Goal: Find specific page/section: Find specific page/section

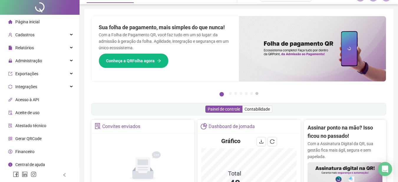
scroll to position [118, 0]
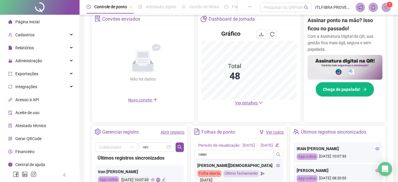
click at [253, 102] on span "Ver detalhes" at bounding box center [246, 102] width 23 height 5
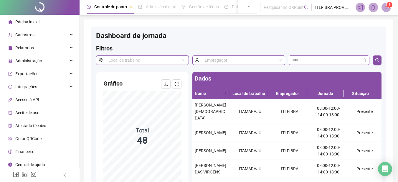
scroll to position [39, 0]
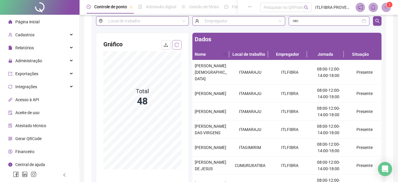
click at [176, 45] on icon "reload" at bounding box center [176, 44] width 5 height 5
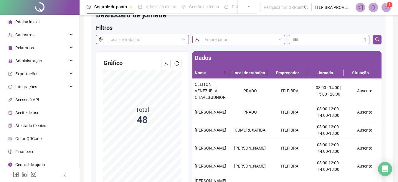
scroll to position [0, 0]
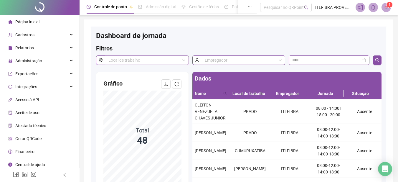
click at [131, 60] on input "search" at bounding box center [144, 60] width 72 height 9
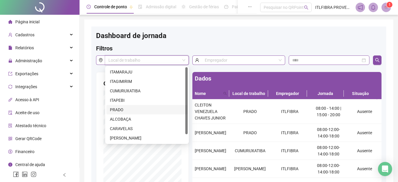
click at [119, 110] on div "PRADO" at bounding box center [147, 109] width 74 height 6
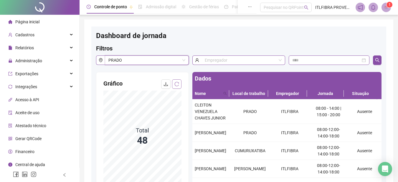
click at [176, 85] on icon "reload" at bounding box center [176, 84] width 5 height 5
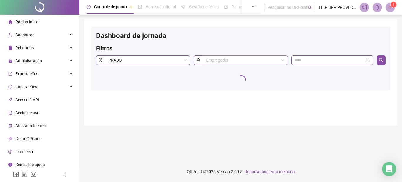
click at [209, 61] on input "search" at bounding box center [242, 60] width 73 height 9
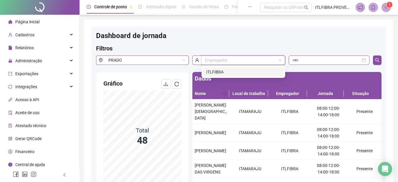
click at [214, 70] on div "ITLFIBRA" at bounding box center [243, 72] width 74 height 6
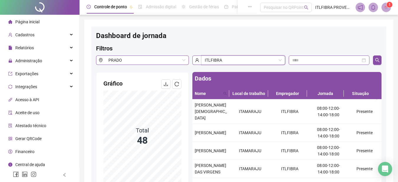
click at [314, 55] on div "Filtros" at bounding box center [238, 49] width 285 height 11
click at [312, 59] on input at bounding box center [326, 60] width 68 height 6
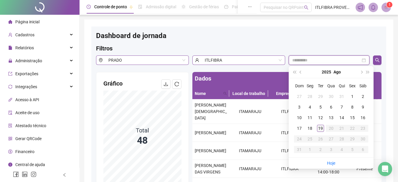
type input "**********"
click at [319, 129] on div "19" at bounding box center [320, 128] width 7 height 7
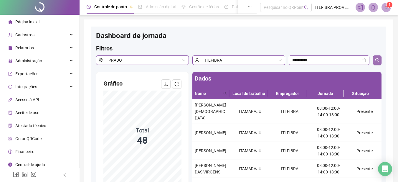
click at [378, 60] on icon "search" at bounding box center [377, 60] width 4 height 4
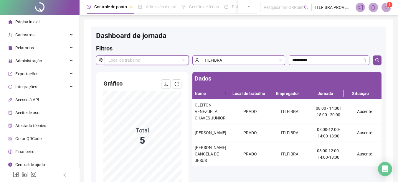
click at [255, 40] on div "Dashboard de jornada" at bounding box center [238, 37] width 285 height 13
click at [176, 86] on button "button" at bounding box center [176, 83] width 9 height 9
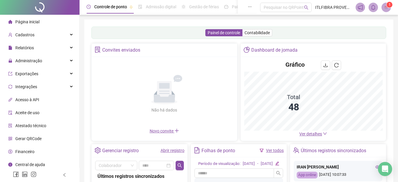
click at [310, 133] on span "Ver detalhes" at bounding box center [310, 133] width 23 height 5
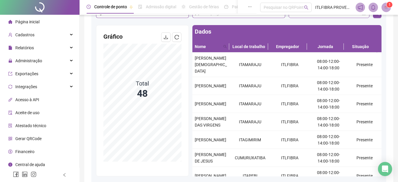
scroll to position [39, 0]
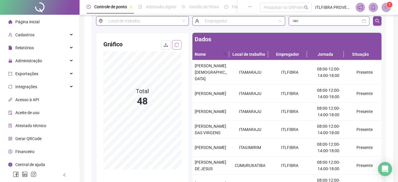
click at [179, 43] on icon "reload" at bounding box center [177, 44] width 4 height 4
click at [46, 72] on div "Exportações" at bounding box center [39, 74] width 77 height 12
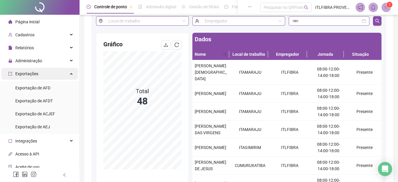
click at [53, 74] on div "Exportações" at bounding box center [39, 74] width 77 height 12
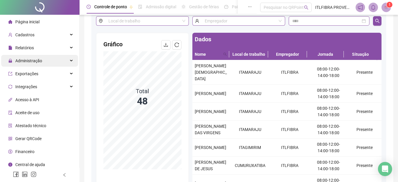
click at [55, 61] on div "Administração" at bounding box center [39, 61] width 77 height 12
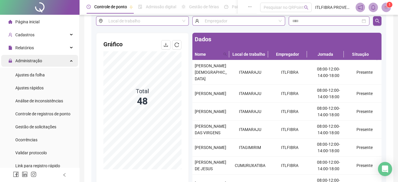
click at [55, 61] on div "Administração" at bounding box center [39, 61] width 77 height 12
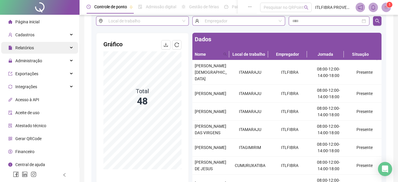
click at [60, 43] on div "Relatórios" at bounding box center [39, 48] width 77 height 12
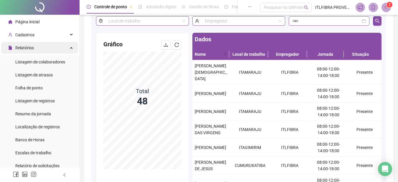
click at [60, 43] on div "Relatórios" at bounding box center [39, 48] width 77 height 12
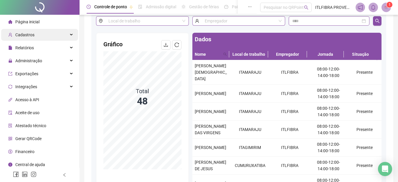
click at [57, 32] on div "Cadastros" at bounding box center [39, 35] width 77 height 12
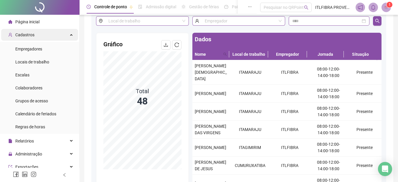
click at [57, 32] on div "Cadastros" at bounding box center [39, 35] width 77 height 12
